Goal: Information Seeking & Learning: Learn about a topic

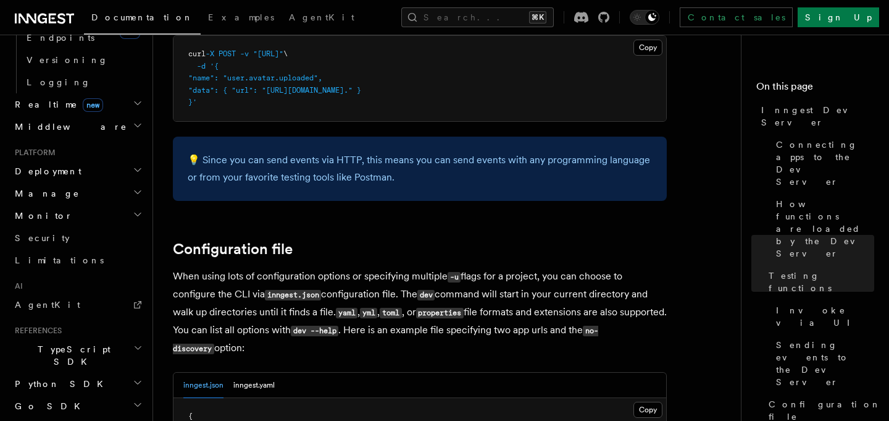
scroll to position [679, 0]
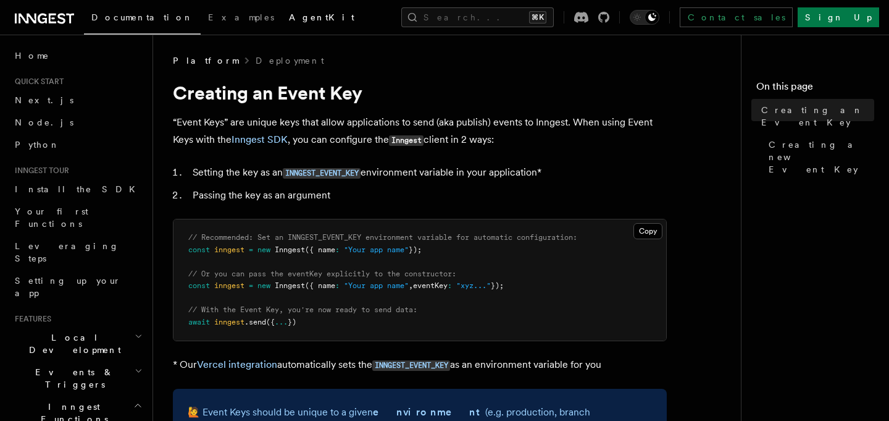
click at [289, 22] on span "AgentKit" at bounding box center [321, 17] width 65 height 10
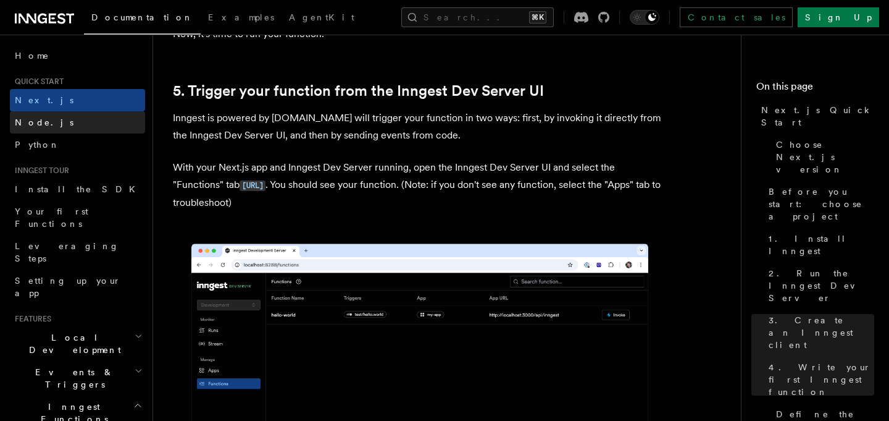
click at [33, 124] on span "Node.js" at bounding box center [44, 122] width 59 height 10
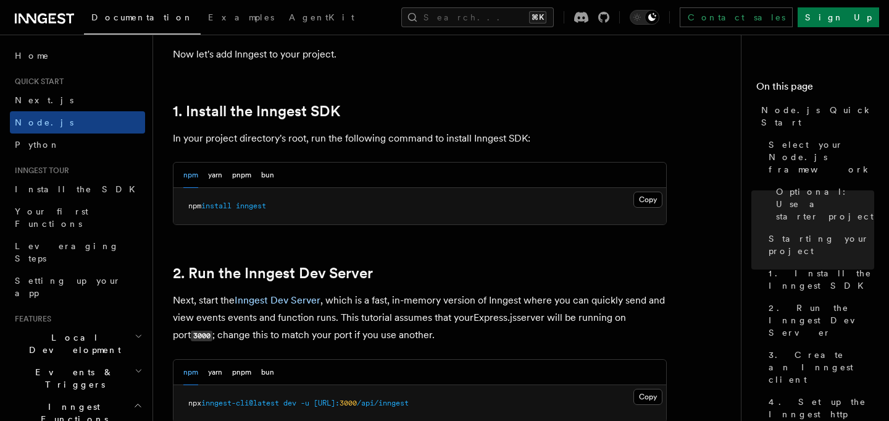
scroll to position [752, 0]
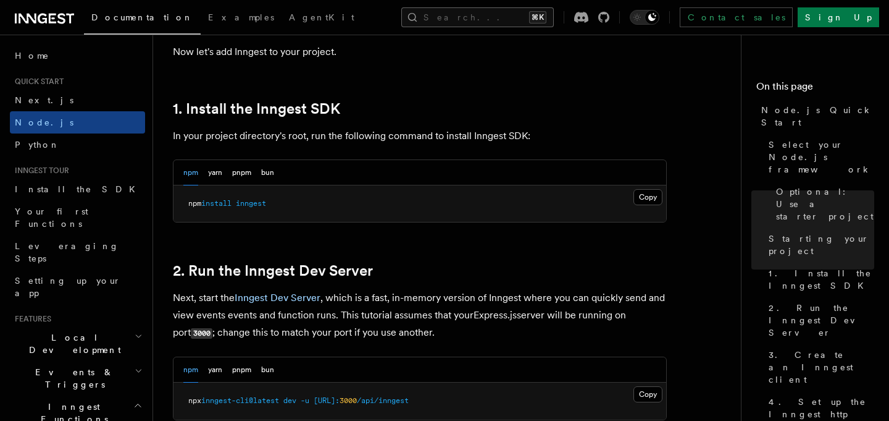
click at [494, 19] on button "Search... ⌘K" at bounding box center [477, 17] width 153 height 20
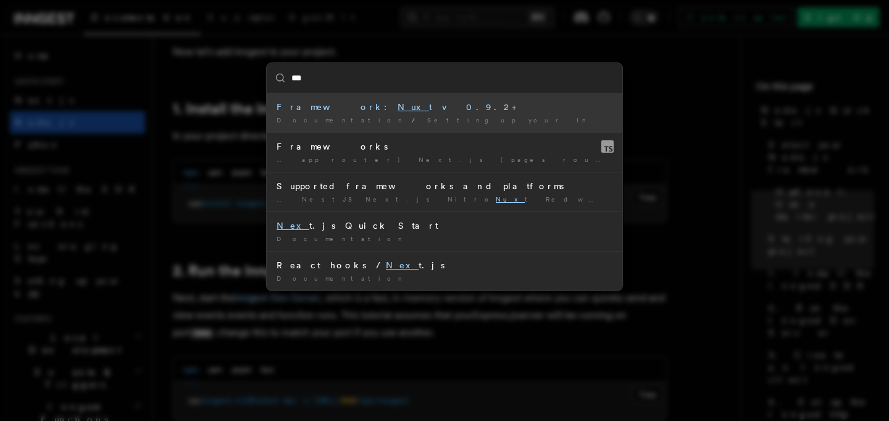
type input "****"
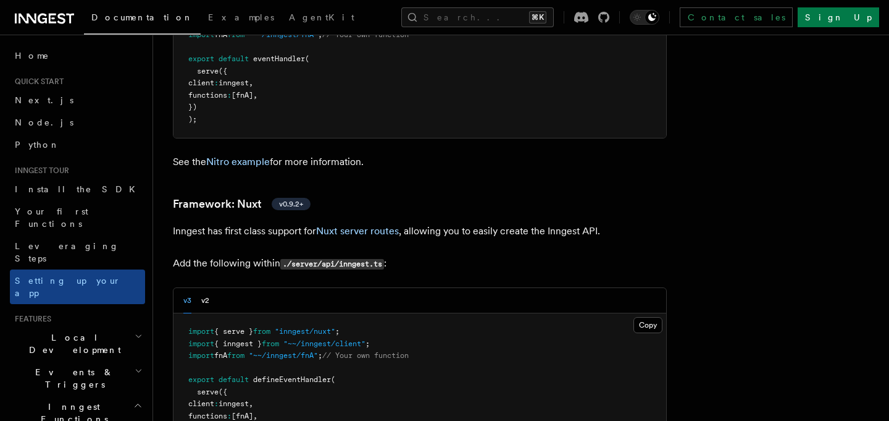
scroll to position [8838, 0]
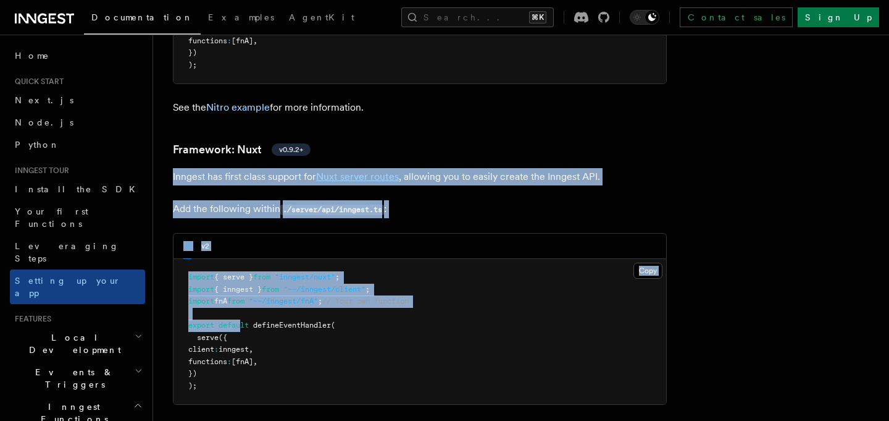
drag, startPoint x: 170, startPoint y: 104, endPoint x: 245, endPoint y: 272, distance: 183.6
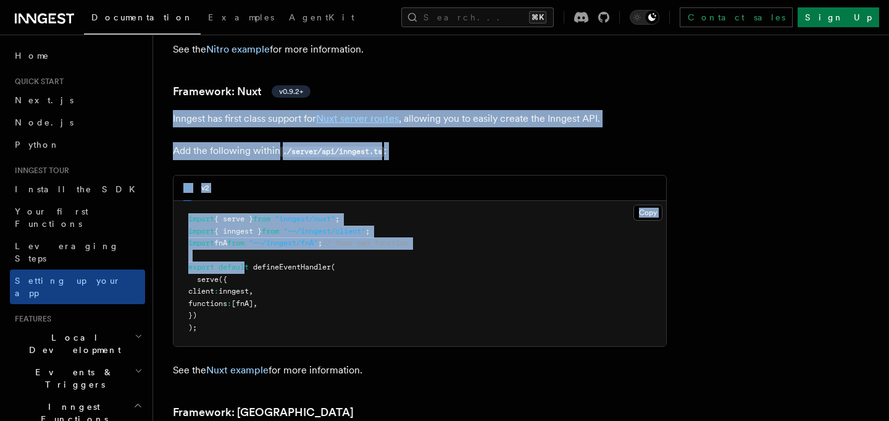
scroll to position [8900, 0]
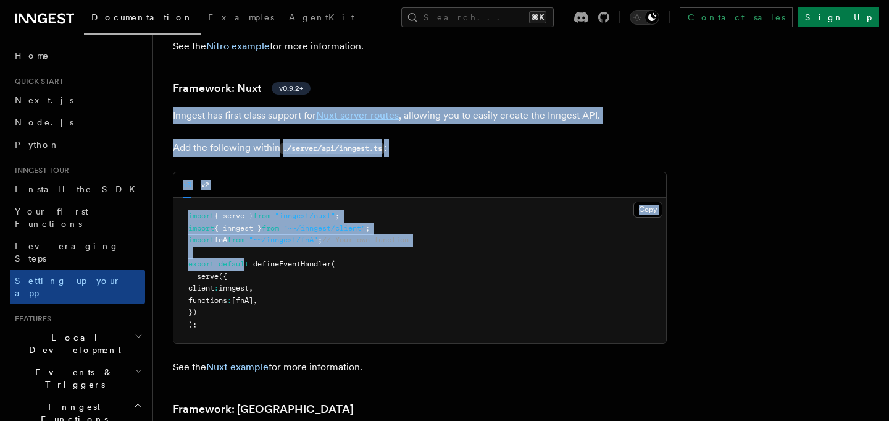
click at [366, 358] on p "See the Nuxt example for more information." at bounding box center [420, 366] width 494 height 17
copy article "Inngest has first class support for Nuxt server routes , allowing you to easily…"
